Goal: Task Accomplishment & Management: Manage account settings

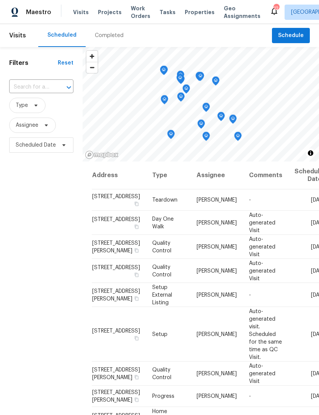
scroll to position [74, 0]
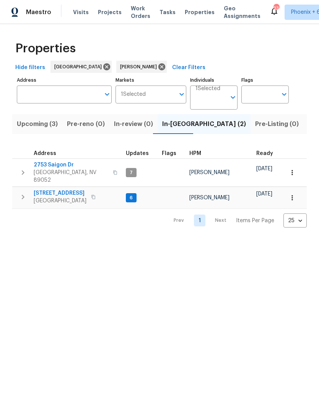
click at [45, 123] on span "Upcoming (3)" at bounding box center [37, 124] width 41 height 11
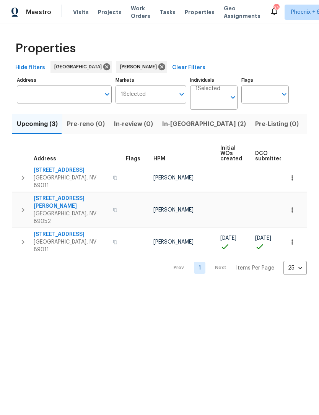
click at [59, 231] on span "[STREET_ADDRESS]" at bounding box center [71, 235] width 75 height 8
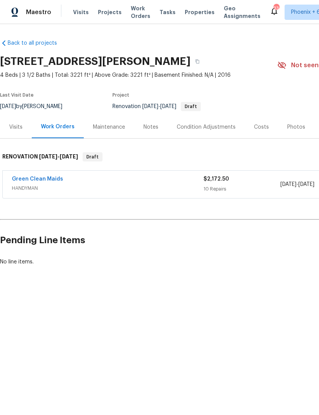
click at [46, 178] on link "Green Clean Maids" at bounding box center [37, 179] width 51 height 5
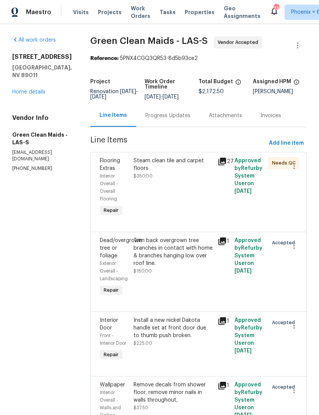
click at [160, 172] on div "Steam clean tile and carpet floors" at bounding box center [172, 164] width 79 height 15
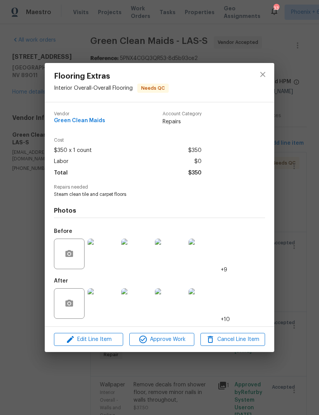
click at [103, 307] on img at bounding box center [103, 303] width 31 height 31
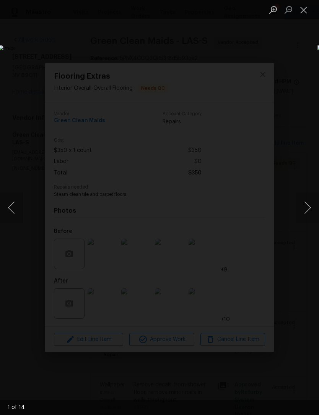
click at [306, 218] on button "Next image" at bounding box center [307, 208] width 23 height 31
click at [305, 215] on button "Next image" at bounding box center [307, 208] width 23 height 31
click at [306, 215] on button "Next image" at bounding box center [307, 208] width 23 height 31
